Goal: Navigation & Orientation: Find specific page/section

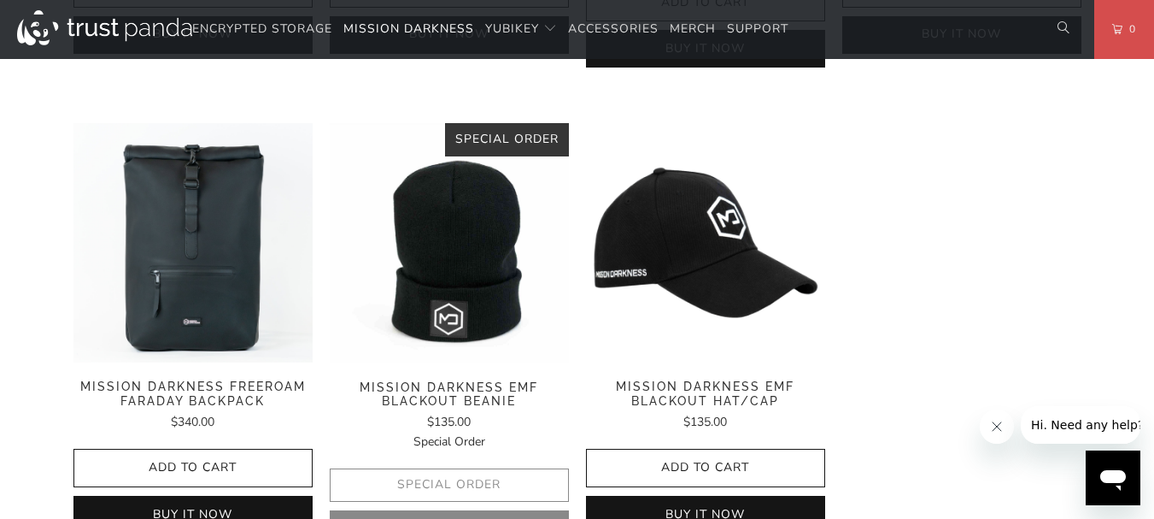
scroll to position [2710, 0]
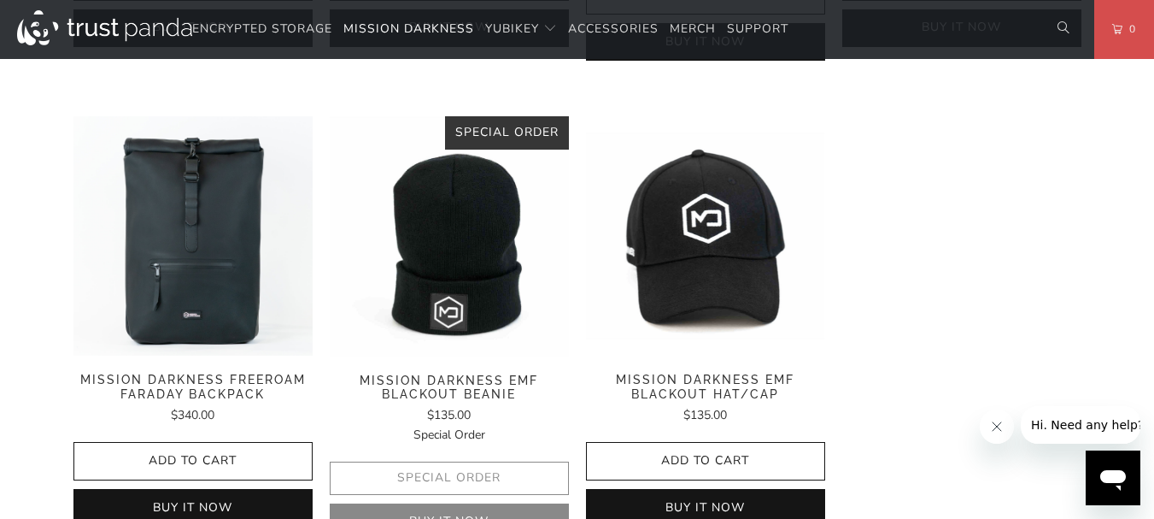
click at [706, 213] on img at bounding box center [705, 235] width 239 height 239
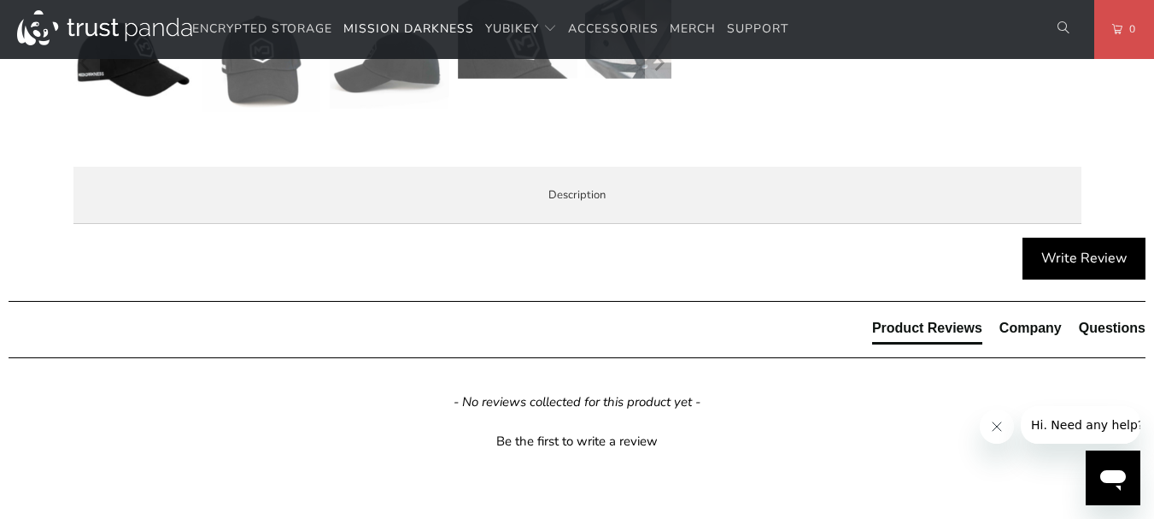
scroll to position [734, 0]
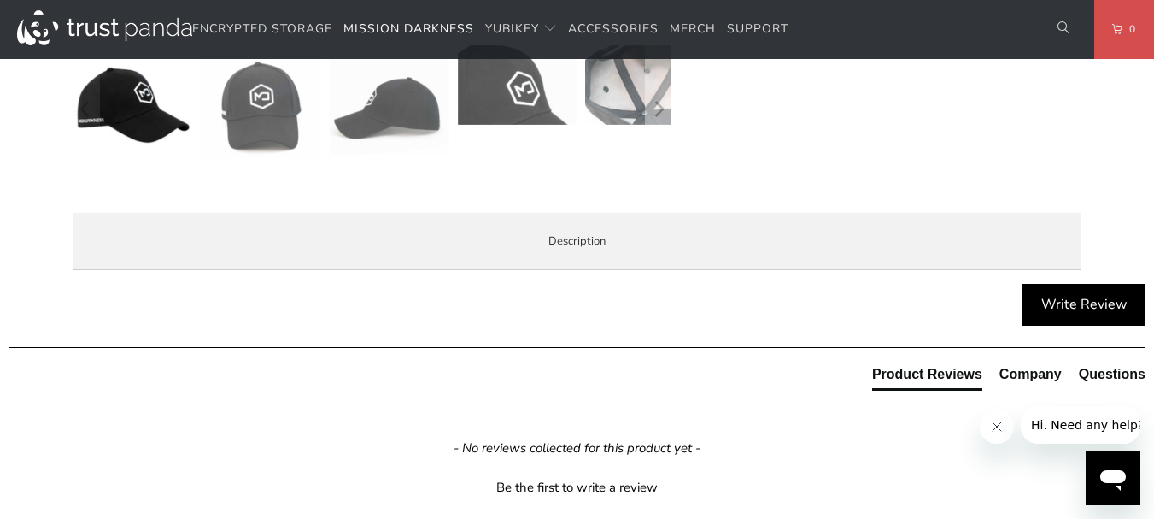
click at [1153, 192] on html "Encrypted Storage Mission Darkness YubiKey Standard FIPS HSM" at bounding box center [577, 129] width 1154 height 1727
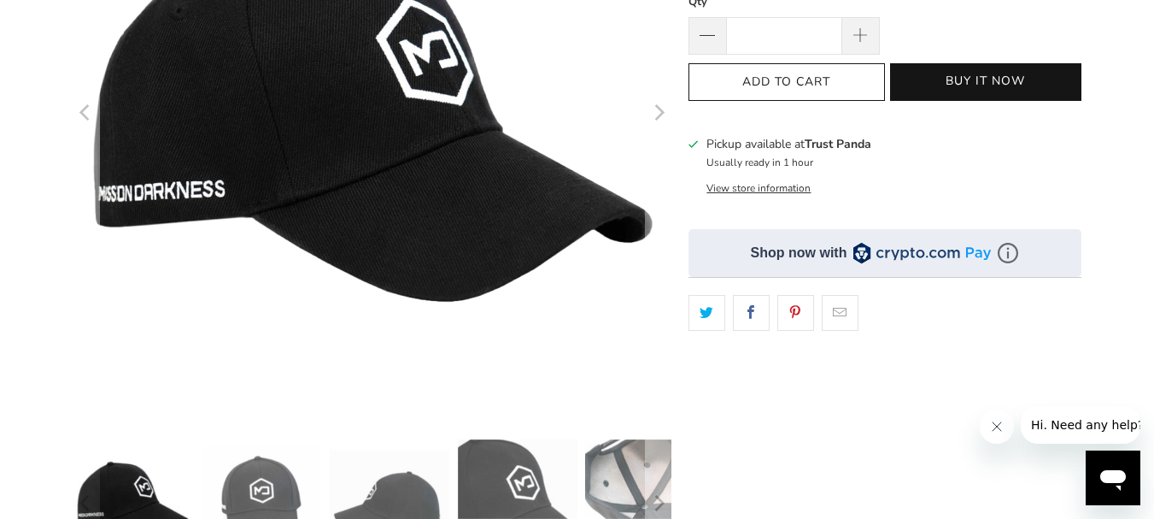
scroll to position [336, 0]
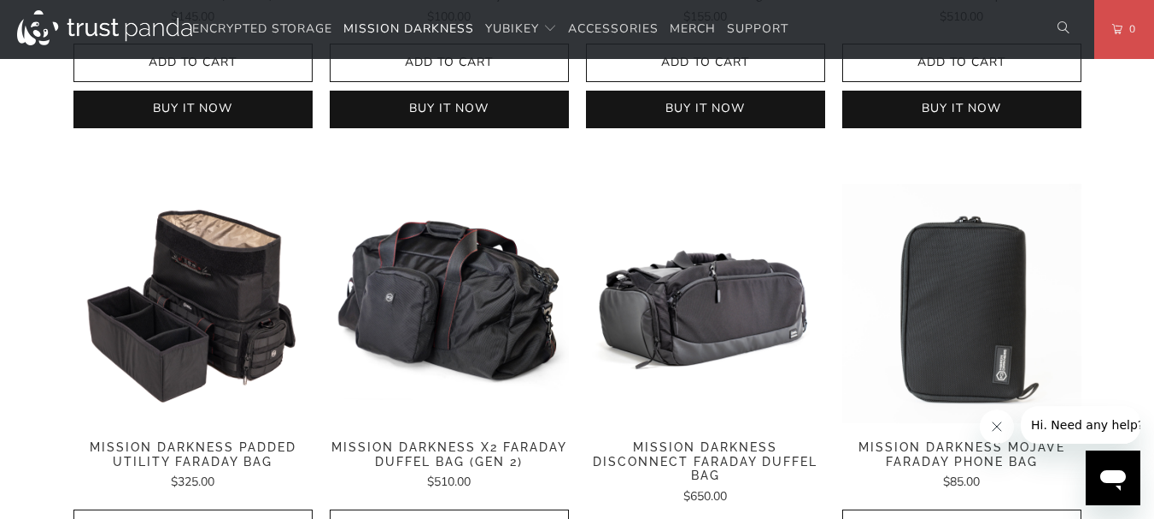
scroll to position [2231, 0]
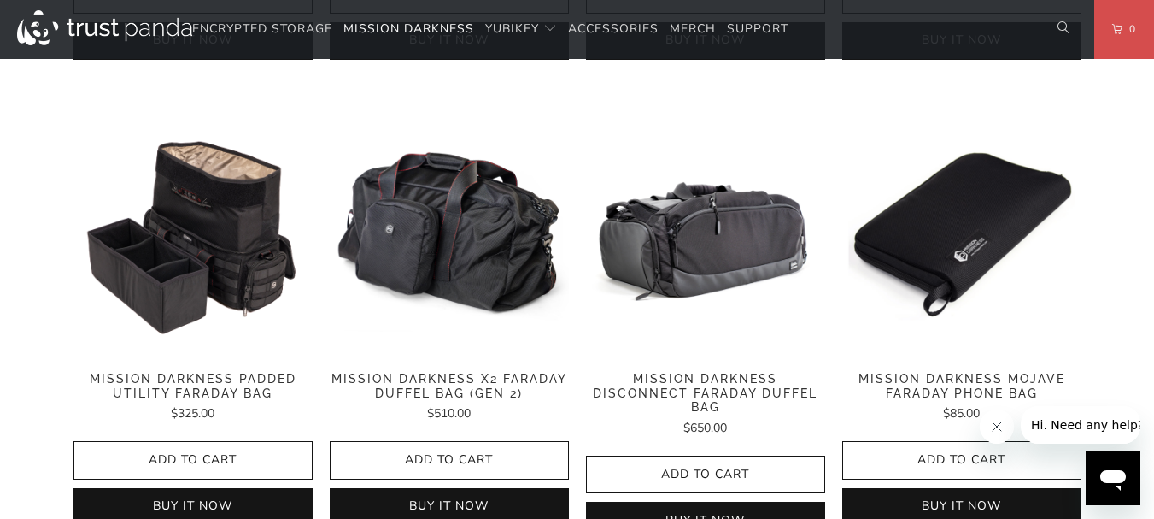
click at [947, 196] on img at bounding box center [961, 234] width 239 height 239
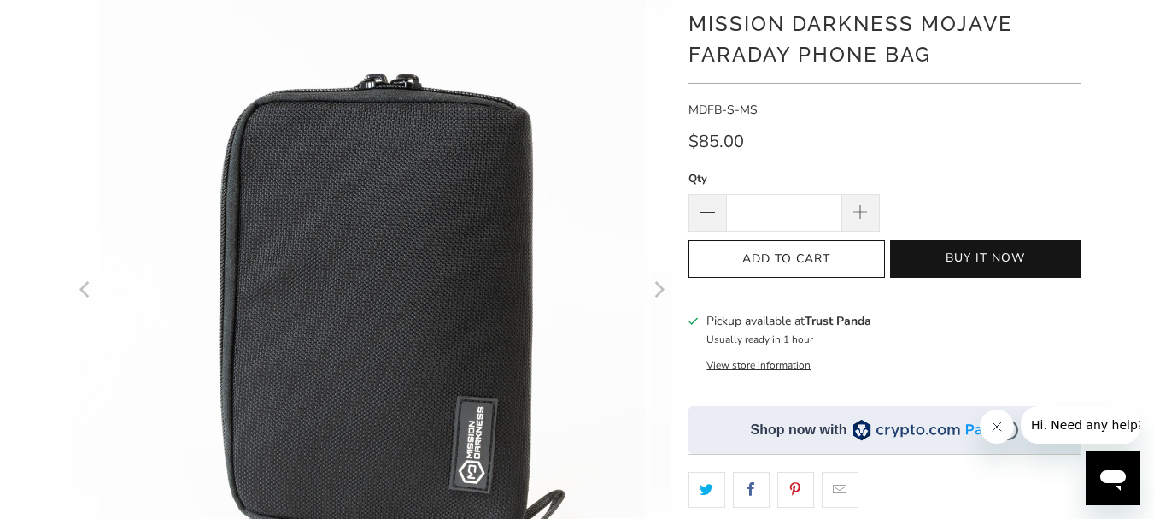
scroll to position [101, 0]
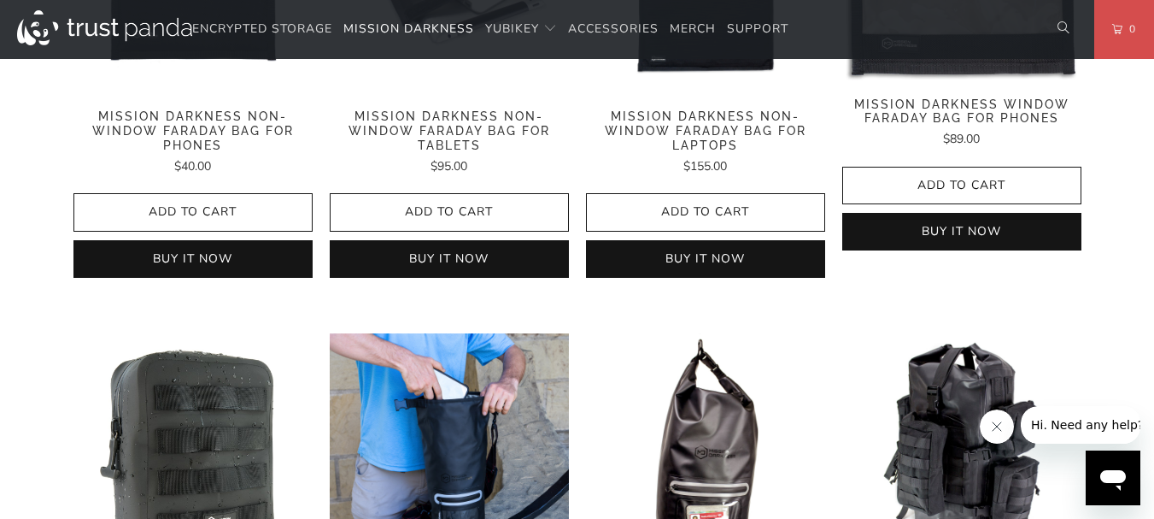
scroll to position [1732, 0]
